Goal: Task Accomplishment & Management: Use online tool/utility

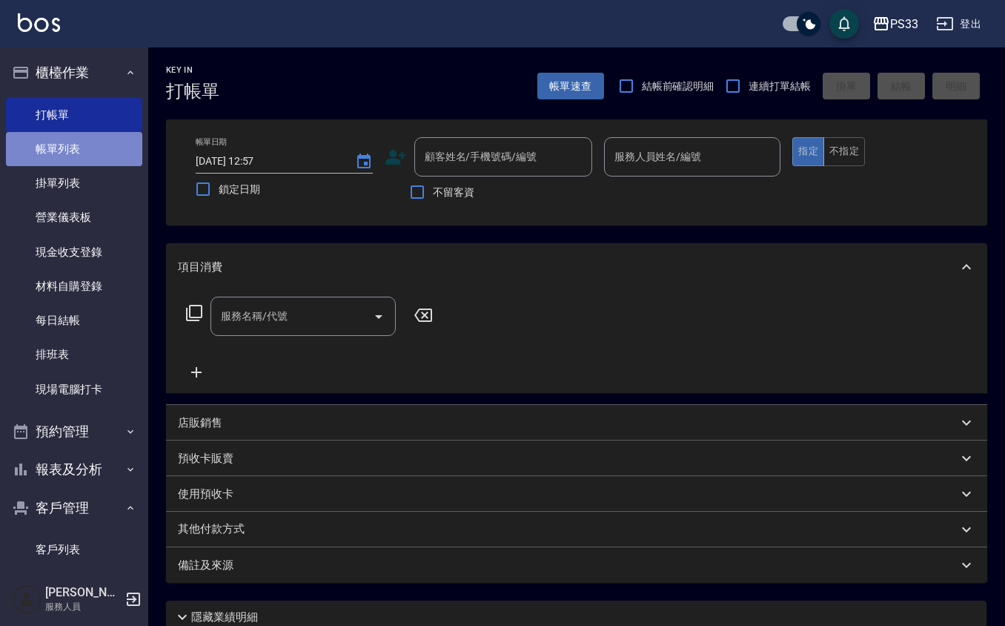
click at [102, 158] on link "帳單列表" at bounding box center [74, 149] width 136 height 34
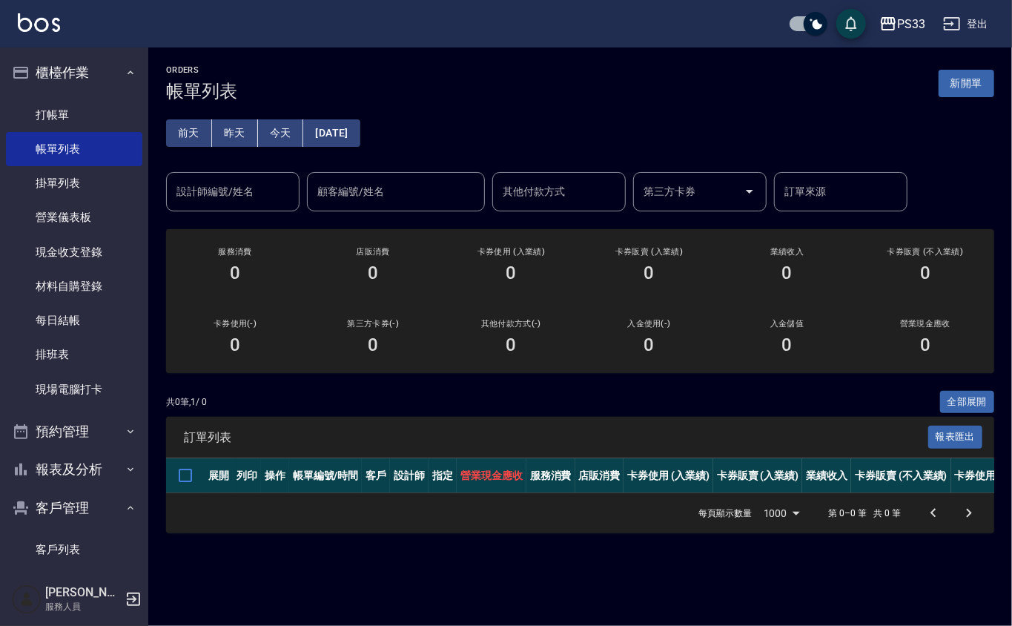
click at [203, 215] on div "ORDERS 帳單列表 新開單 [DATE] [DATE] [DATE] [DATE] 設計師編號/姓名 設計師編號/姓名 顧客編號/姓名 顧客編號/姓名 其…" at bounding box center [580, 298] width 864 height 503
drag, startPoint x: 238, startPoint y: 166, endPoint x: 230, endPoint y: 188, distance: 23.0
click at [238, 166] on div "[DATE] [DATE] [DATE] [DATE] 設計師編號/姓名 設計師編號/姓名 顧客編號/姓名 顧客編號/姓名 其他付款方式 其他付款方式 第三方…" at bounding box center [580, 157] width 828 height 110
click at [230, 188] on input "設計師編號/姓名" at bounding box center [233, 192] width 120 height 26
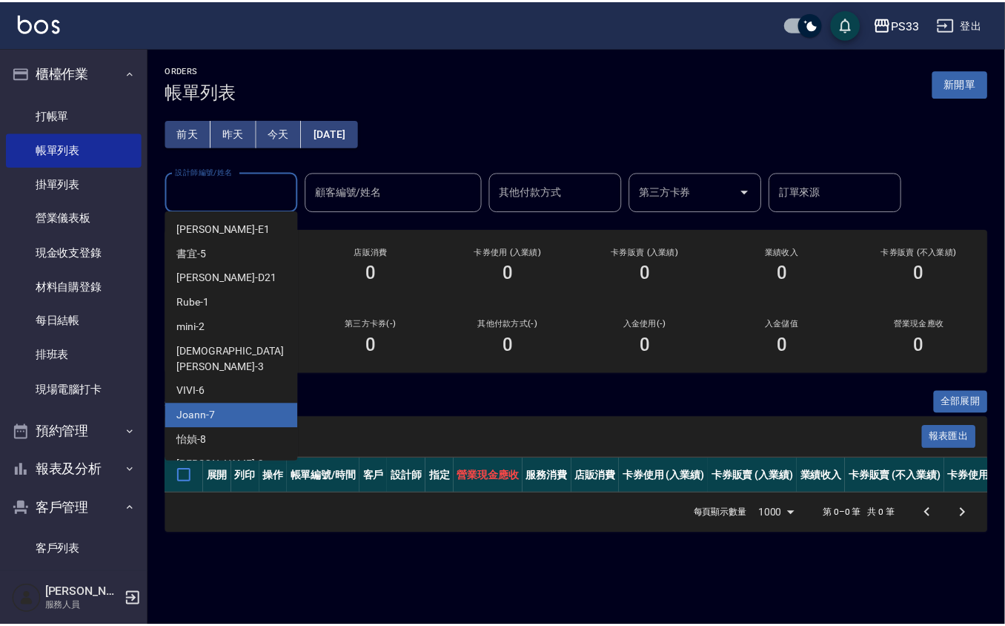
scroll to position [99, 0]
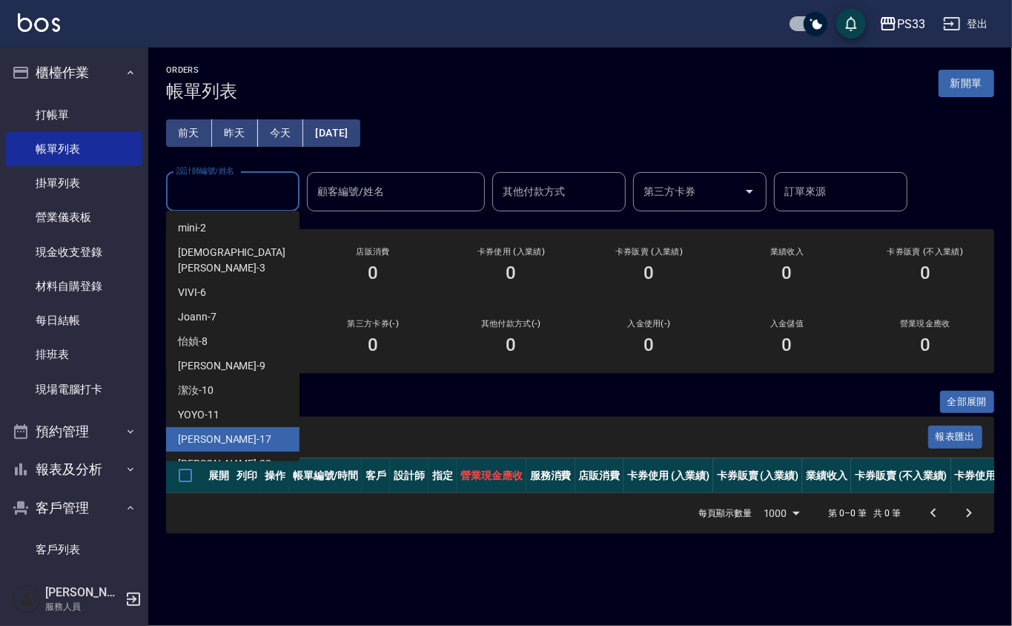
click at [246, 427] on div "[PERSON_NAME] -17" at bounding box center [232, 439] width 133 height 24
type input "[PERSON_NAME]-17"
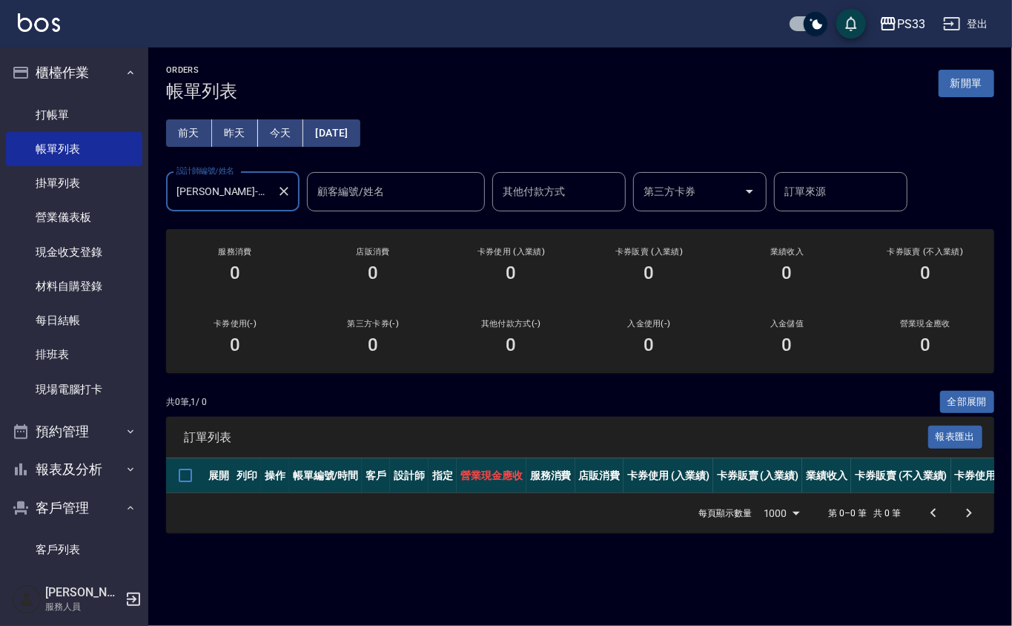
click at [244, 146] on button "昨天" at bounding box center [235, 132] width 46 height 27
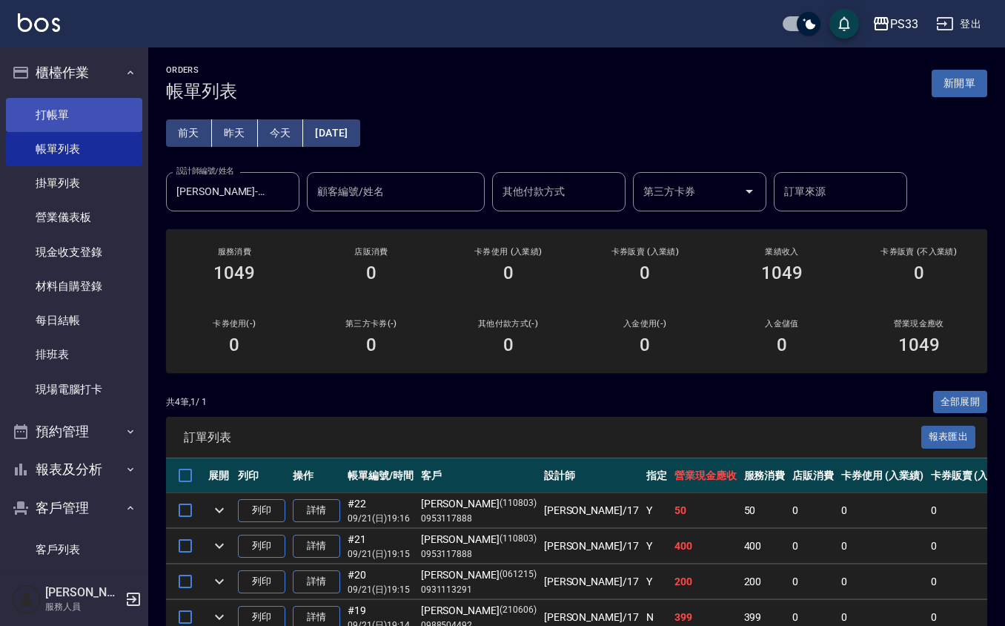
click at [56, 102] on link "打帳單" at bounding box center [74, 115] width 136 height 34
